Goal: Task Accomplishment & Management: Manage account settings

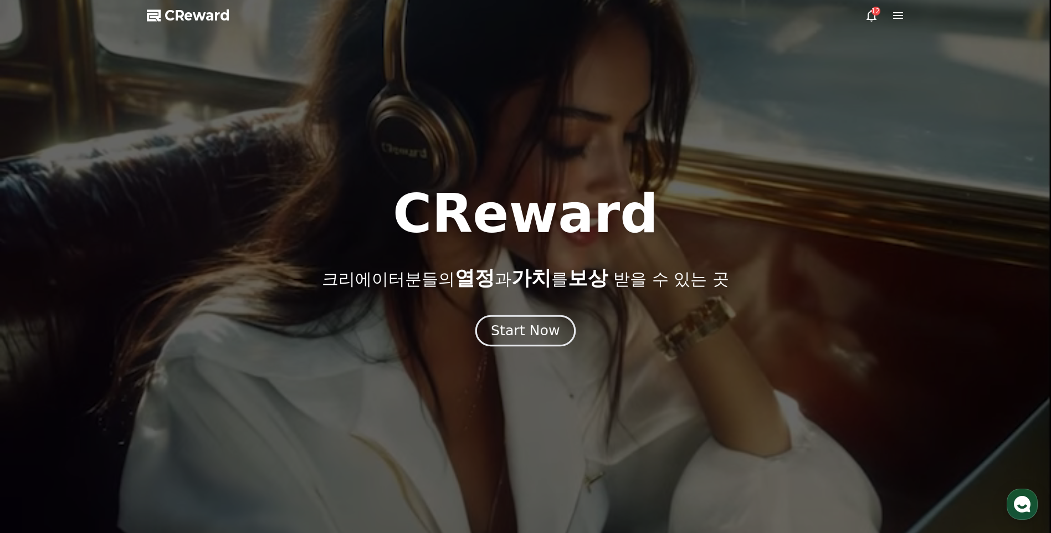
click at [537, 335] on div "Start Now" at bounding box center [525, 330] width 69 height 19
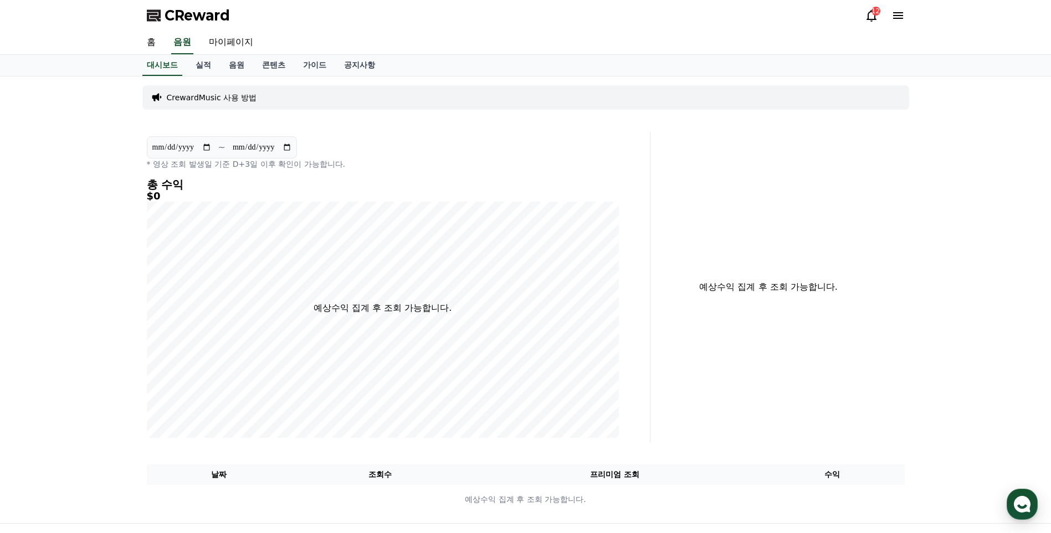
click at [880, 16] on div "12" at bounding box center [885, 15] width 40 height 13
click at [866, 12] on icon at bounding box center [871, 15] width 13 height 13
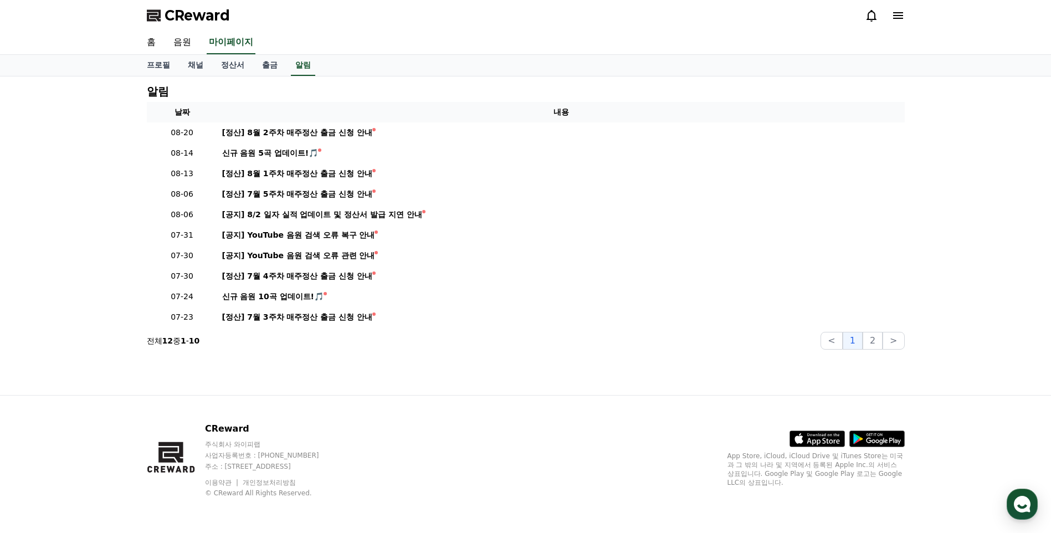
click at [505, 37] on div "홈 음원 마이페이지" at bounding box center [526, 42] width 776 height 23
click at [181, 46] on link "음원" at bounding box center [182, 42] width 35 height 23
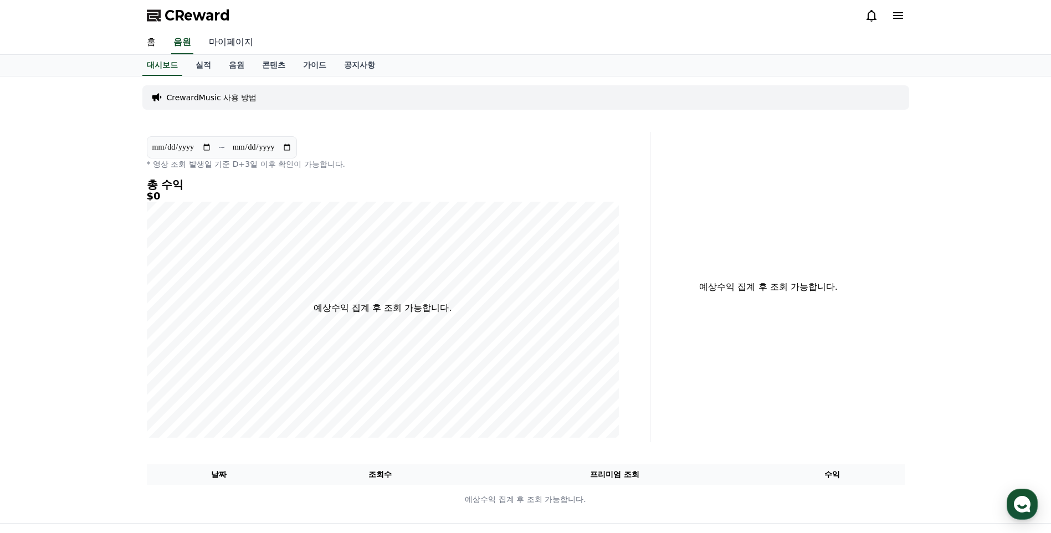
click at [253, 42] on link "마이페이지" at bounding box center [231, 42] width 62 height 23
select select "**********"
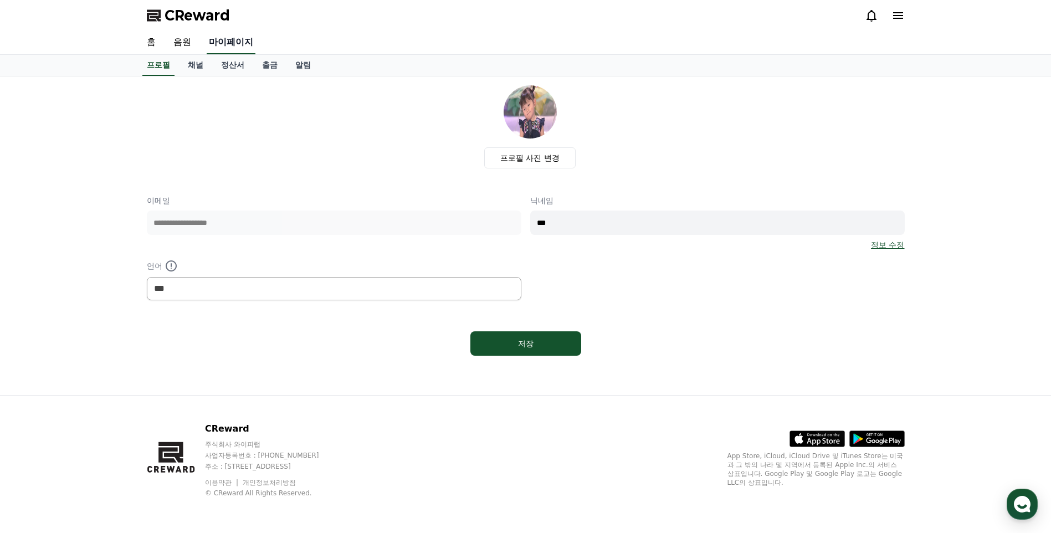
click at [243, 43] on link "마이페이지" at bounding box center [231, 42] width 49 height 23
click at [188, 68] on link "채널" at bounding box center [195, 65] width 33 height 21
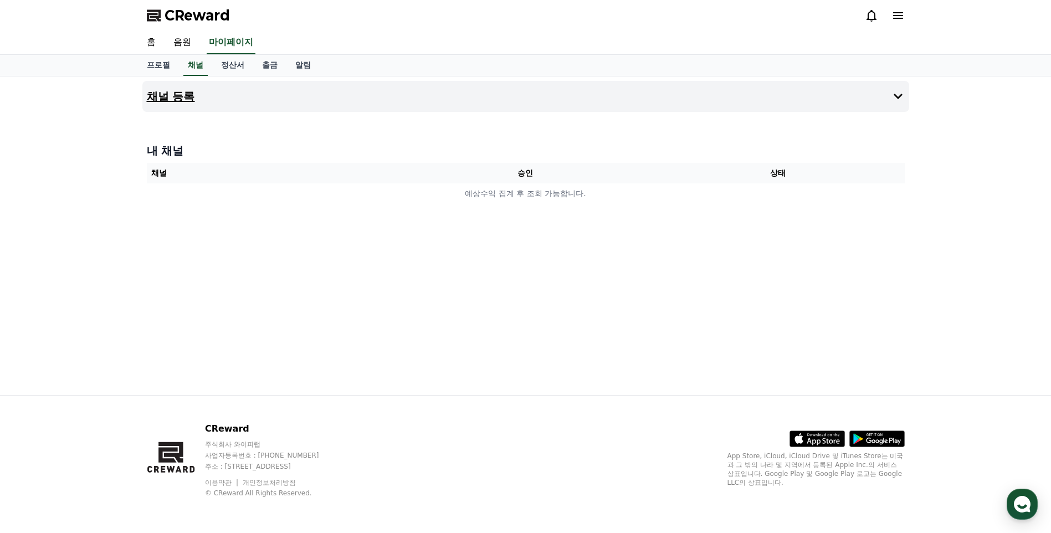
click at [315, 91] on button "채널 등록" at bounding box center [525, 96] width 767 height 31
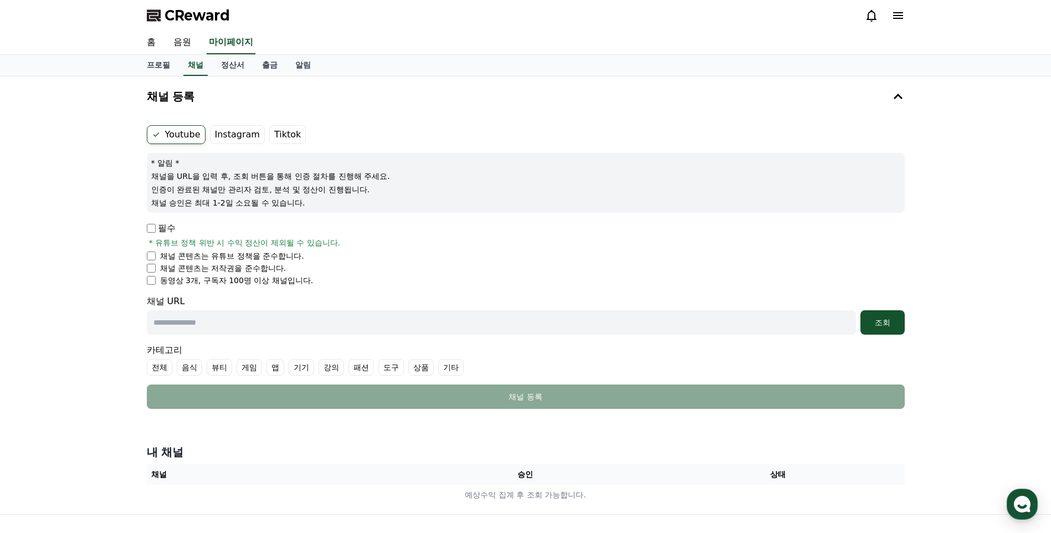
click at [222, 132] on label "Instagram" at bounding box center [237, 134] width 55 height 19
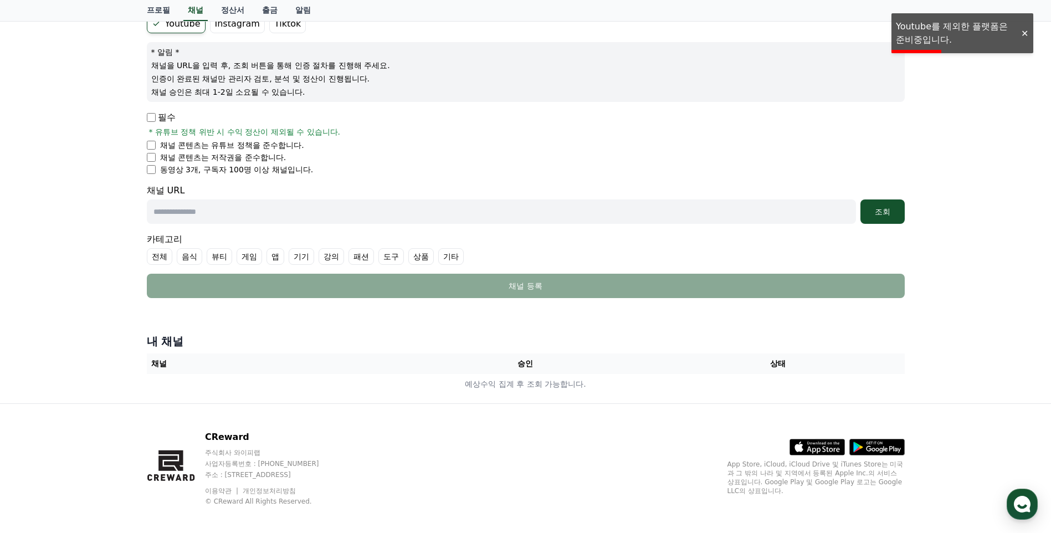
scroll to position [119, 0]
